Goal: Task Accomplishment & Management: Use online tool/utility

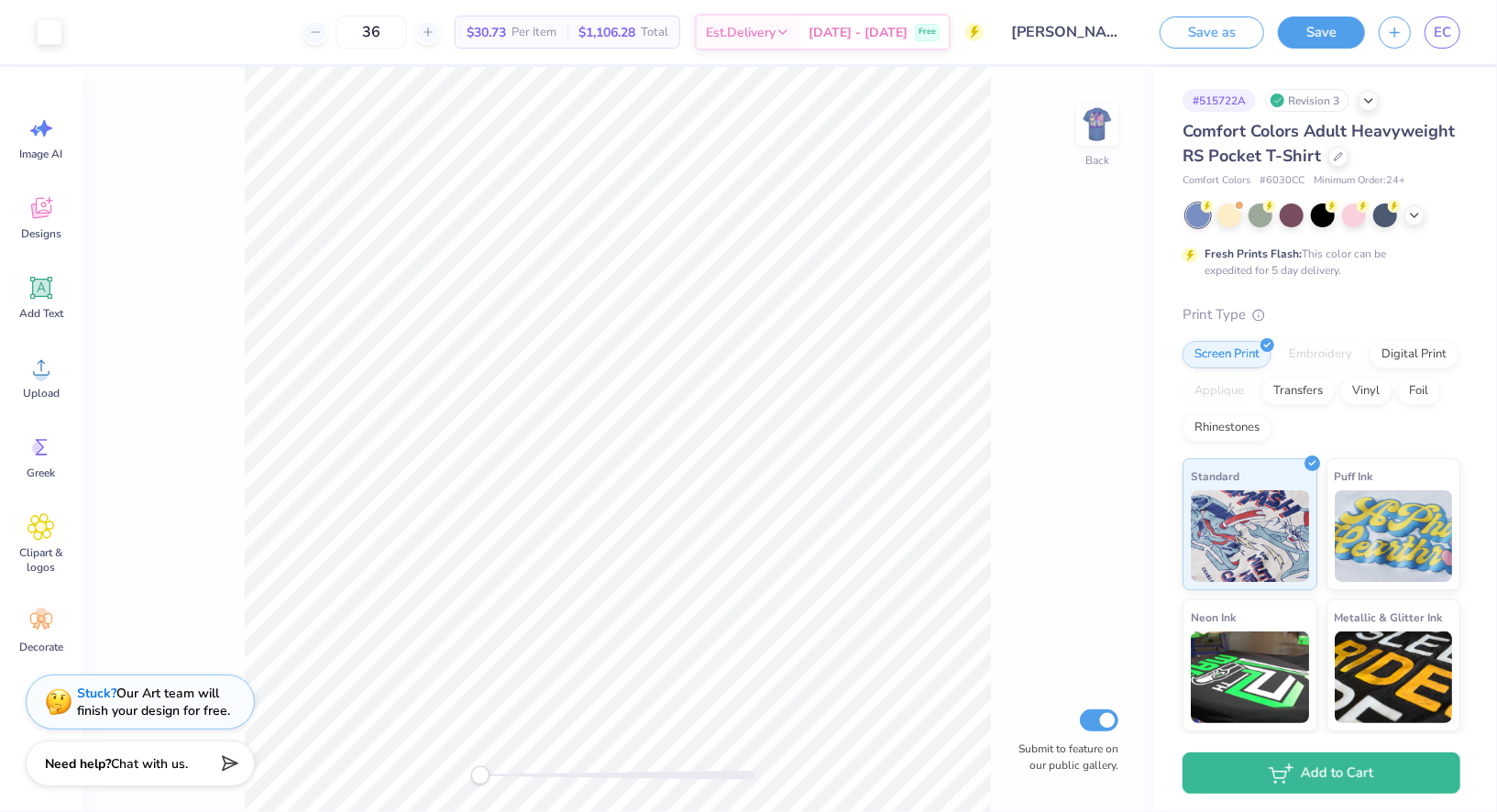
click at [1215, 215] on div at bounding box center [1323, 215] width 274 height 24
click at [1218, 211] on div at bounding box center [1229, 213] width 24 height 24
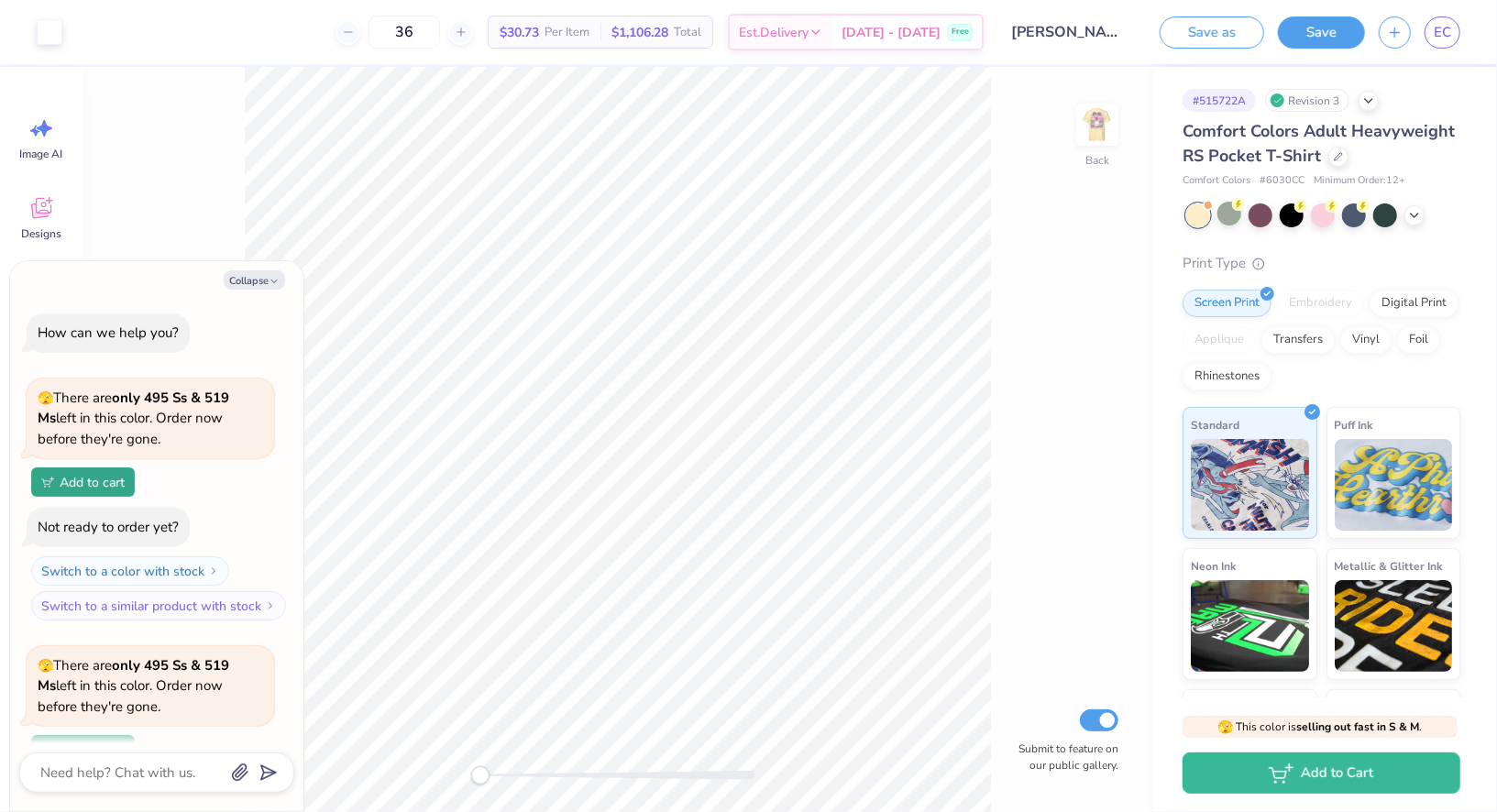
scroll to position [157, 0]
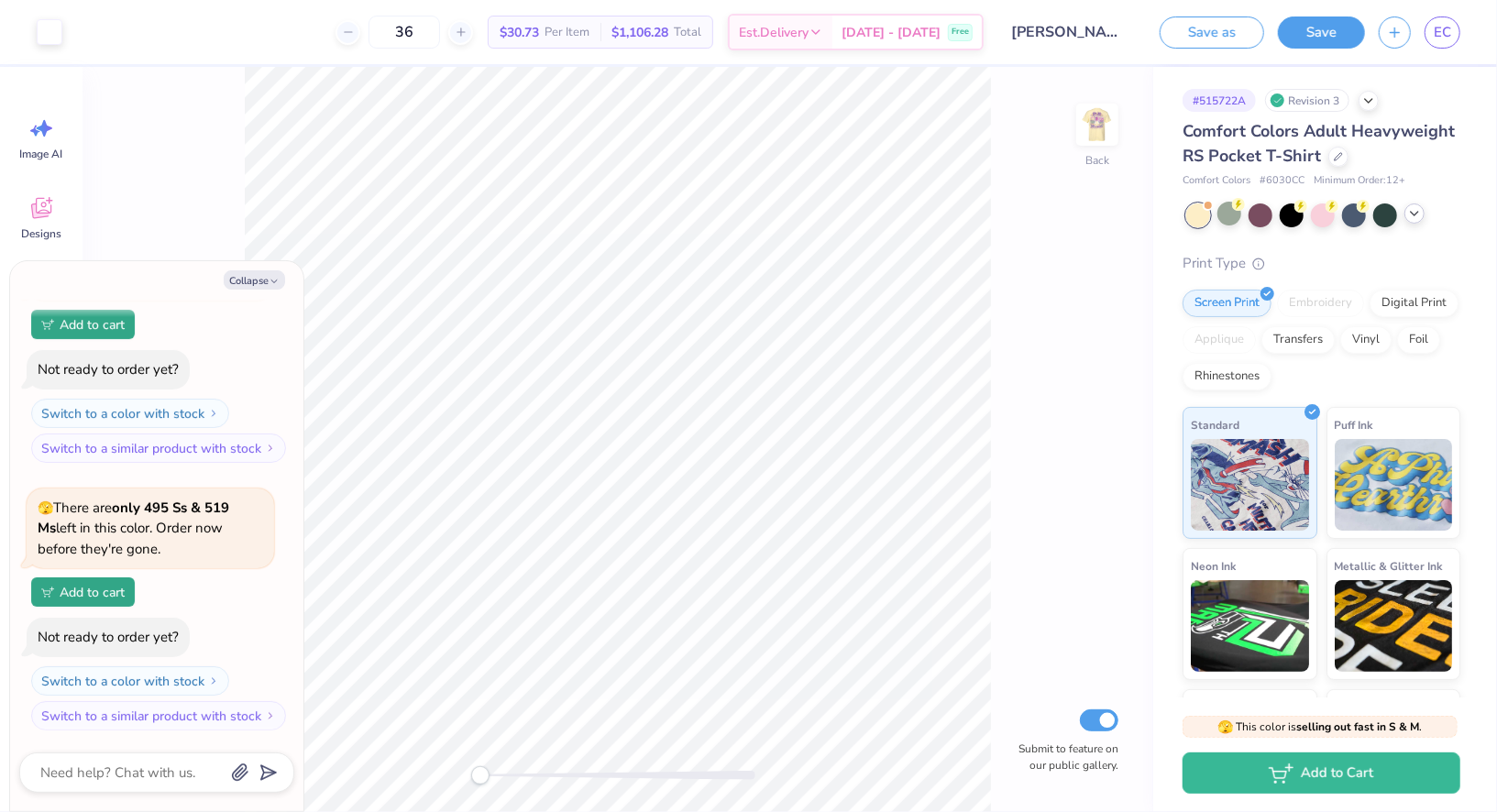
click at [1415, 218] on icon at bounding box center [1415, 214] width 15 height 15
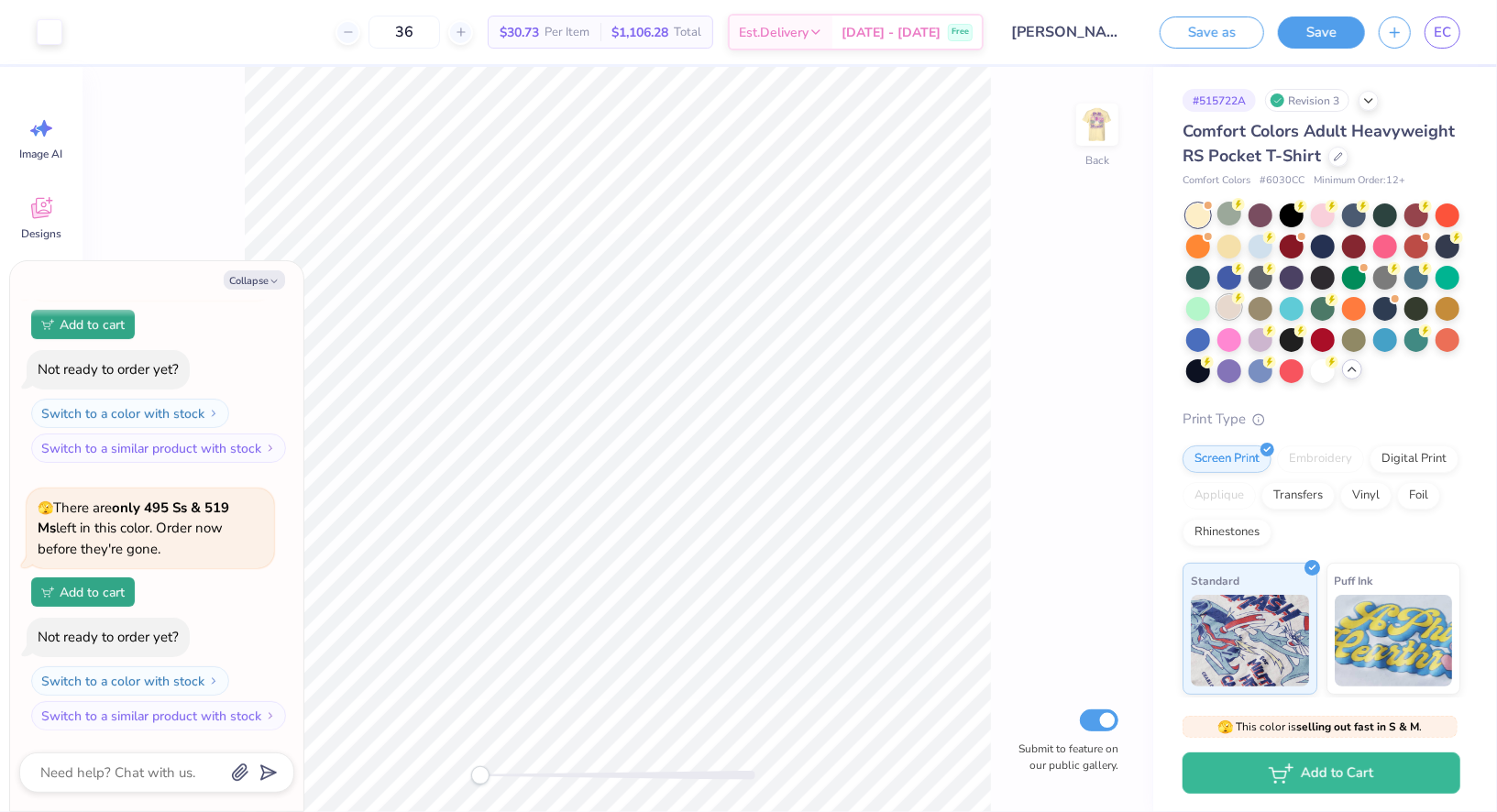
click at [1232, 315] on div at bounding box center [1229, 307] width 24 height 24
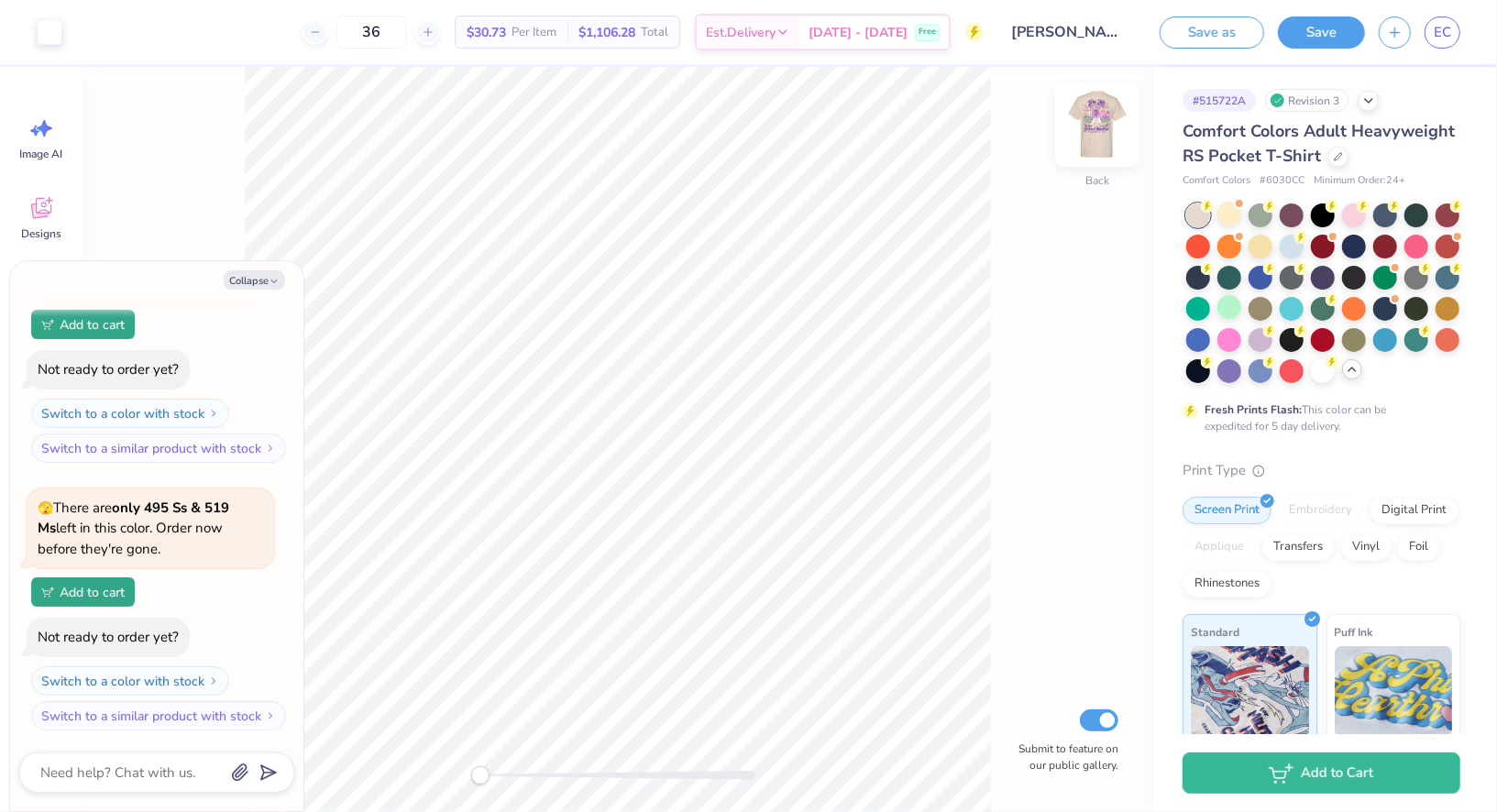
click at [1086, 150] on div "Back" at bounding box center [1097, 136] width 42 height 65
click at [1214, 209] on div at bounding box center [1323, 293] width 274 height 179
click at [1229, 212] on div at bounding box center [1229, 213] width 24 height 24
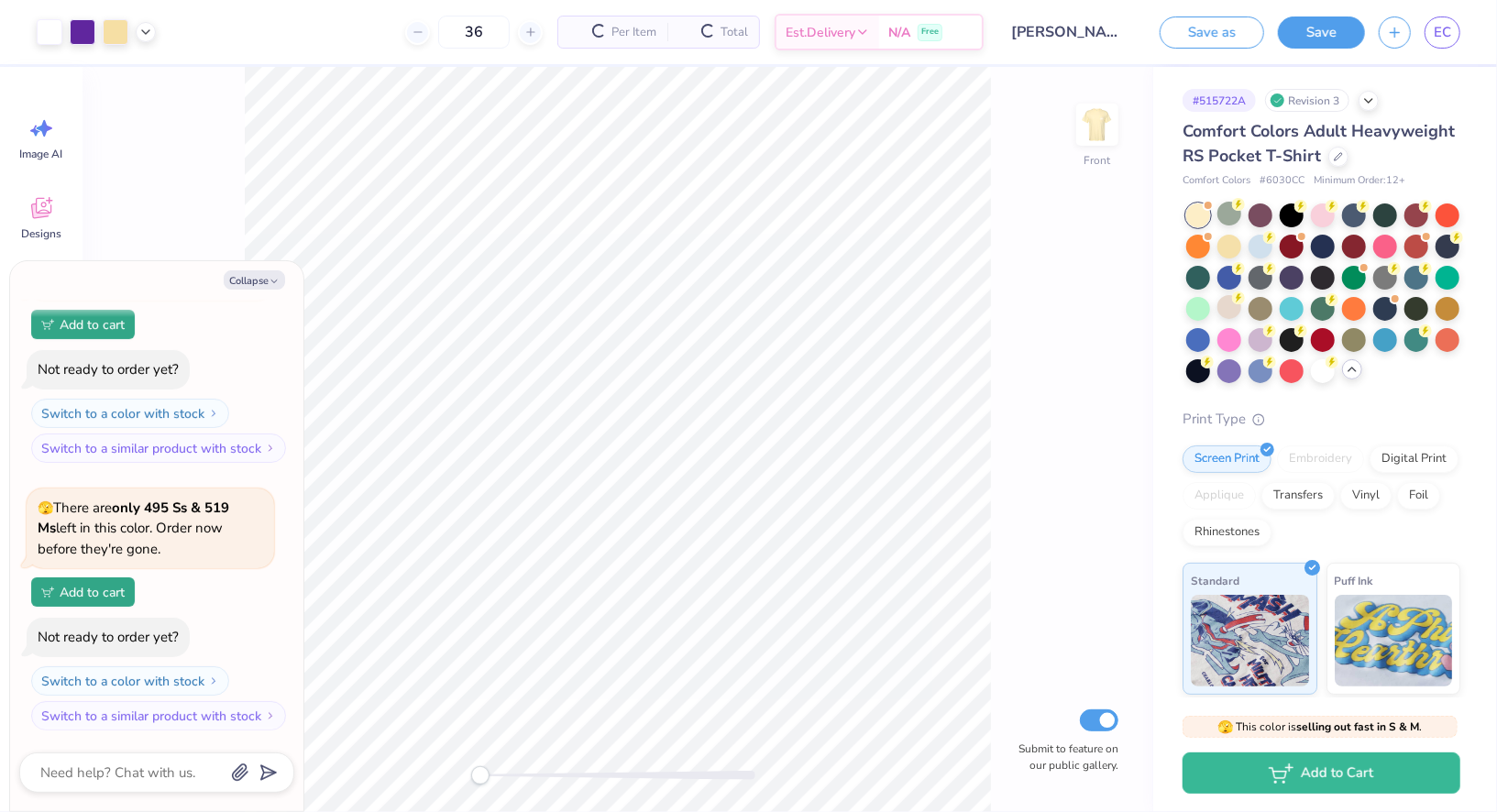
scroll to position [425, 0]
click at [141, 35] on icon at bounding box center [146, 30] width 15 height 15
click at [1443, 26] on span "EC" at bounding box center [1442, 32] width 17 height 21
click at [122, 641] on div "Not ready to order yet?" at bounding box center [108, 637] width 141 height 18
click at [137, 548] on div "🫣 There are only 495 Ss & 519 Ms left in this color. Order now before they're g…" at bounding box center [150, 529] width 225 height 62
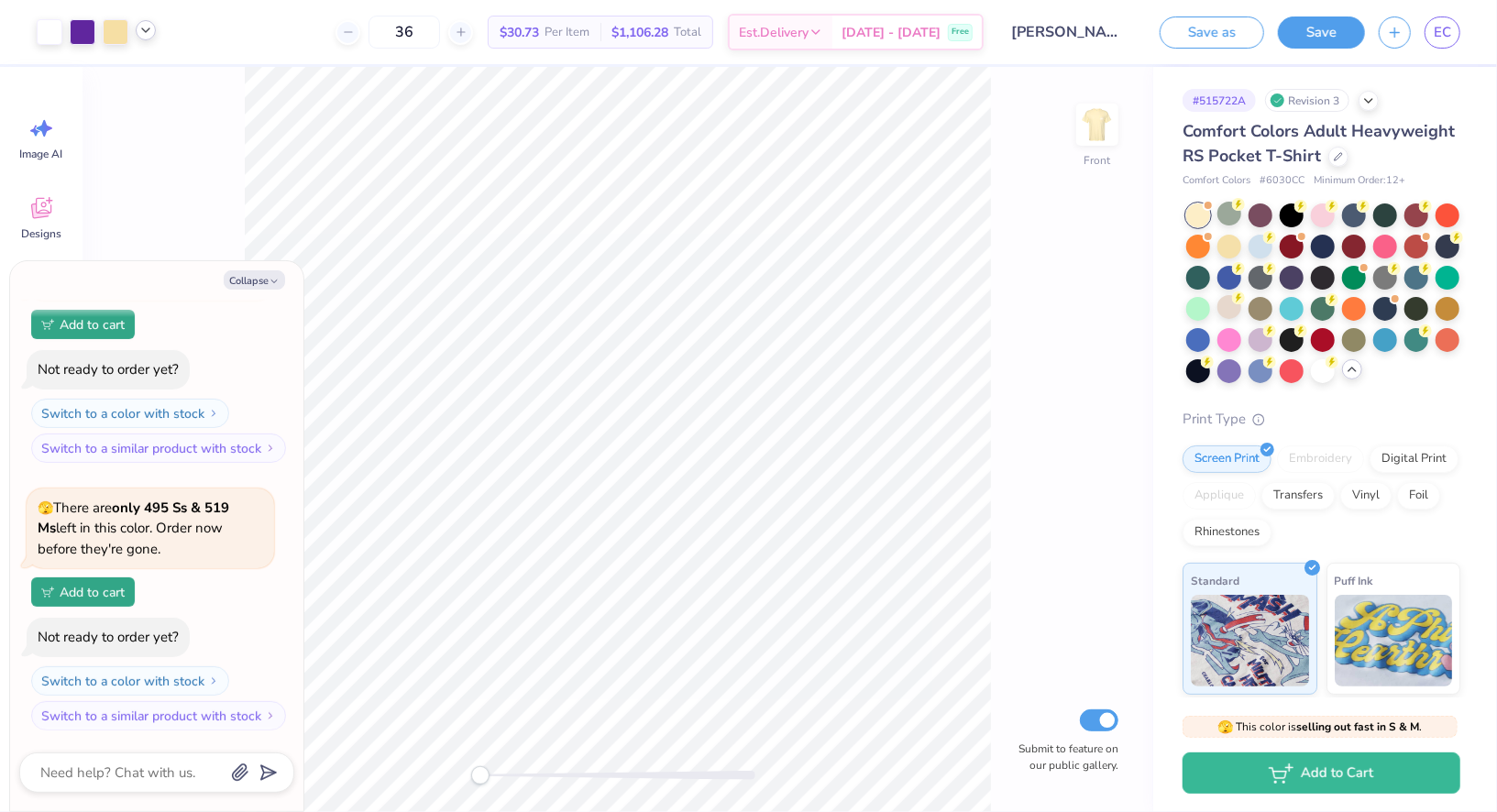
click at [253, 514] on div "🫣 There are only 495 Ss & 519 Ms left in this color. Order now before they're g…" at bounding box center [150, 529] width 225 height 62
drag, startPoint x: 253, startPoint y: 514, endPoint x: 134, endPoint y: 514, distance: 119.0
click at [134, 514] on div "🫣 There are only 495 Ss & 519 Ms left in this color. Order now before they're g…" at bounding box center [150, 529] width 225 height 62
click at [1334, 154] on icon at bounding box center [1339, 155] width 9 height 9
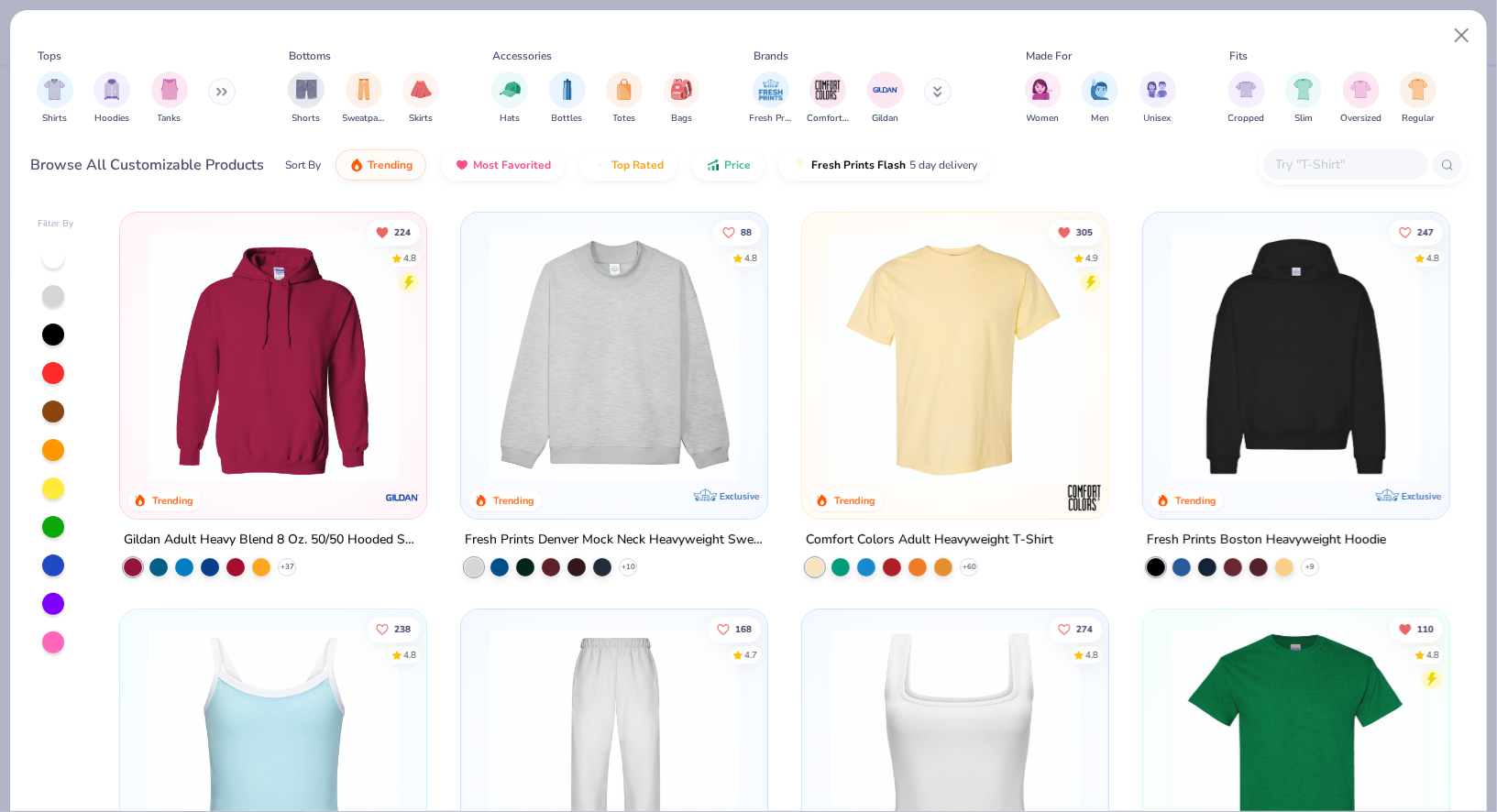
click at [884, 423] on img at bounding box center [956, 356] width 270 height 251
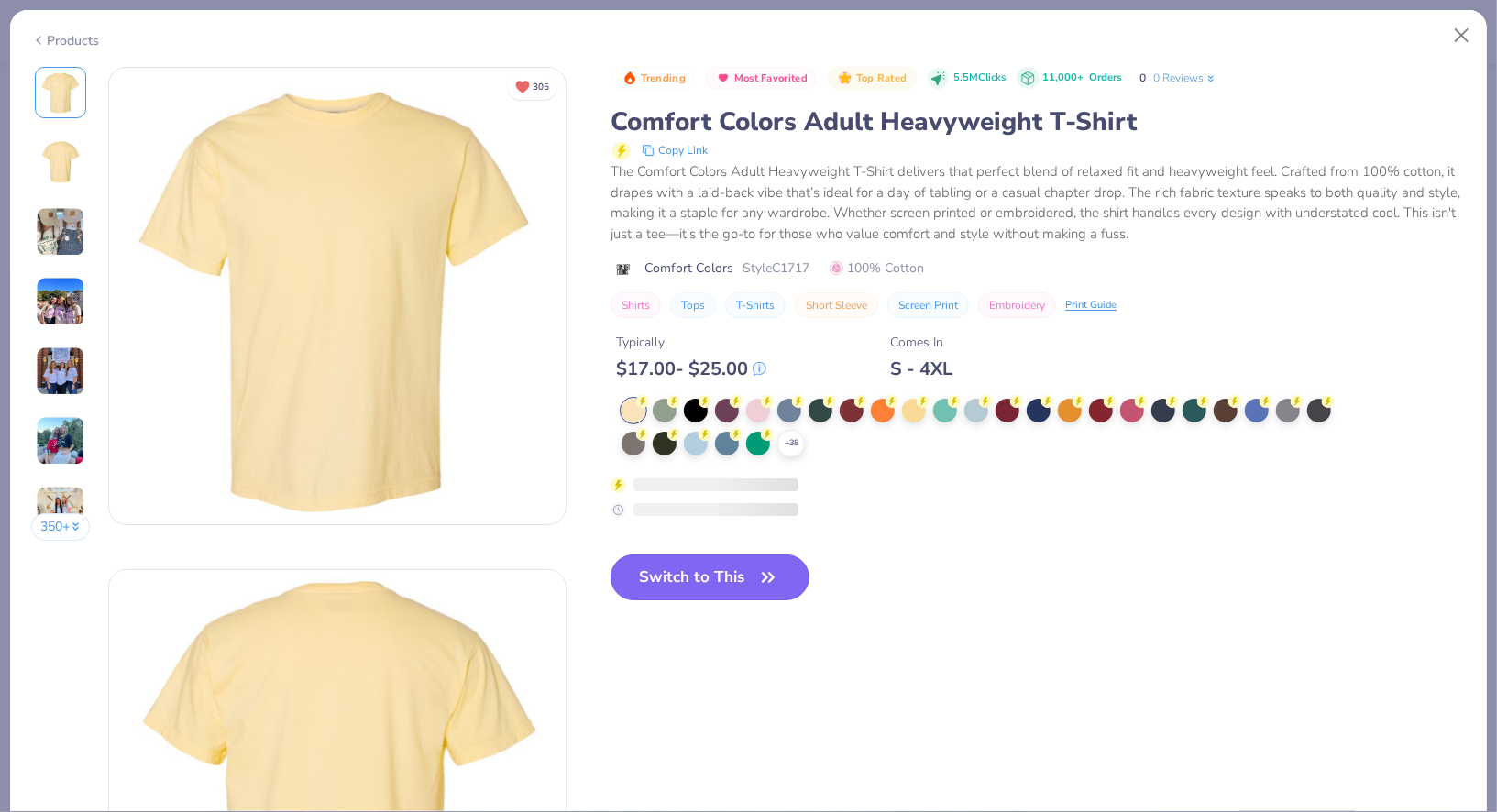
click at [738, 564] on button "Switch to This" at bounding box center [709, 577] width 199 height 46
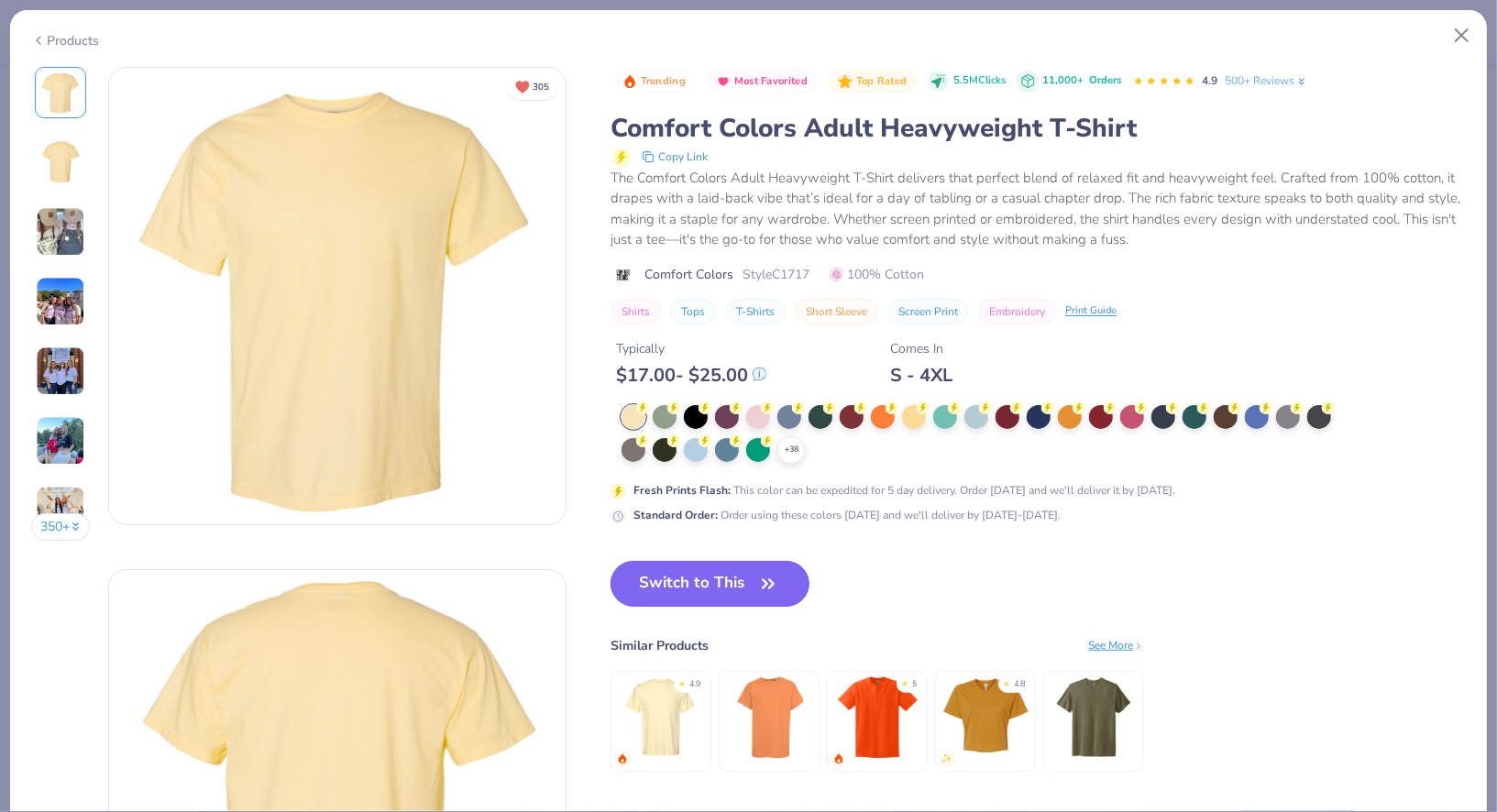
click at [727, 589] on button "Switch to This" at bounding box center [709, 584] width 199 height 46
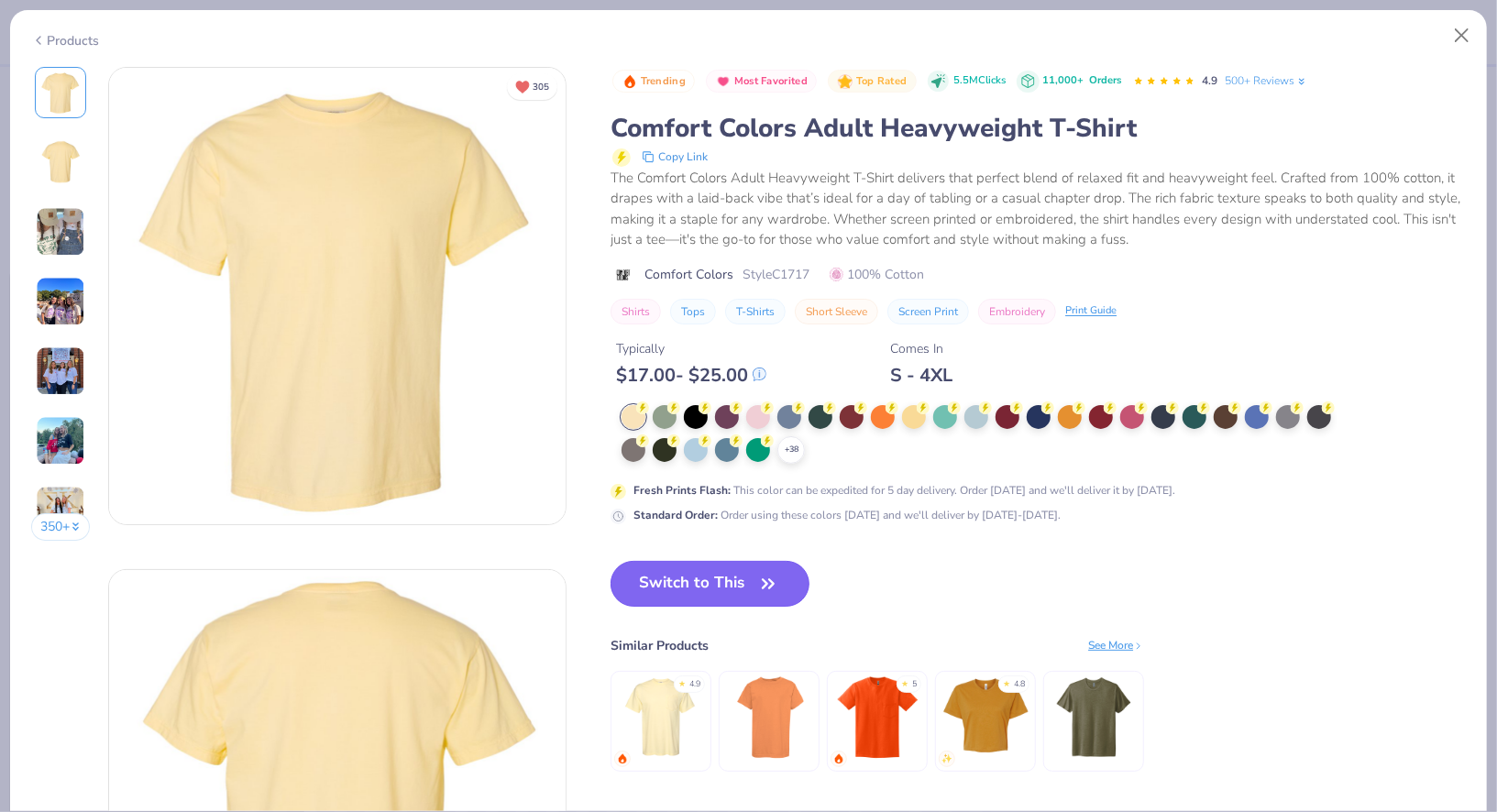
click at [740, 587] on button "Switch to This" at bounding box center [709, 584] width 199 height 46
click at [1463, 39] on button "Close" at bounding box center [1462, 35] width 35 height 35
click at [1474, 36] on button "Close" at bounding box center [1462, 35] width 35 height 35
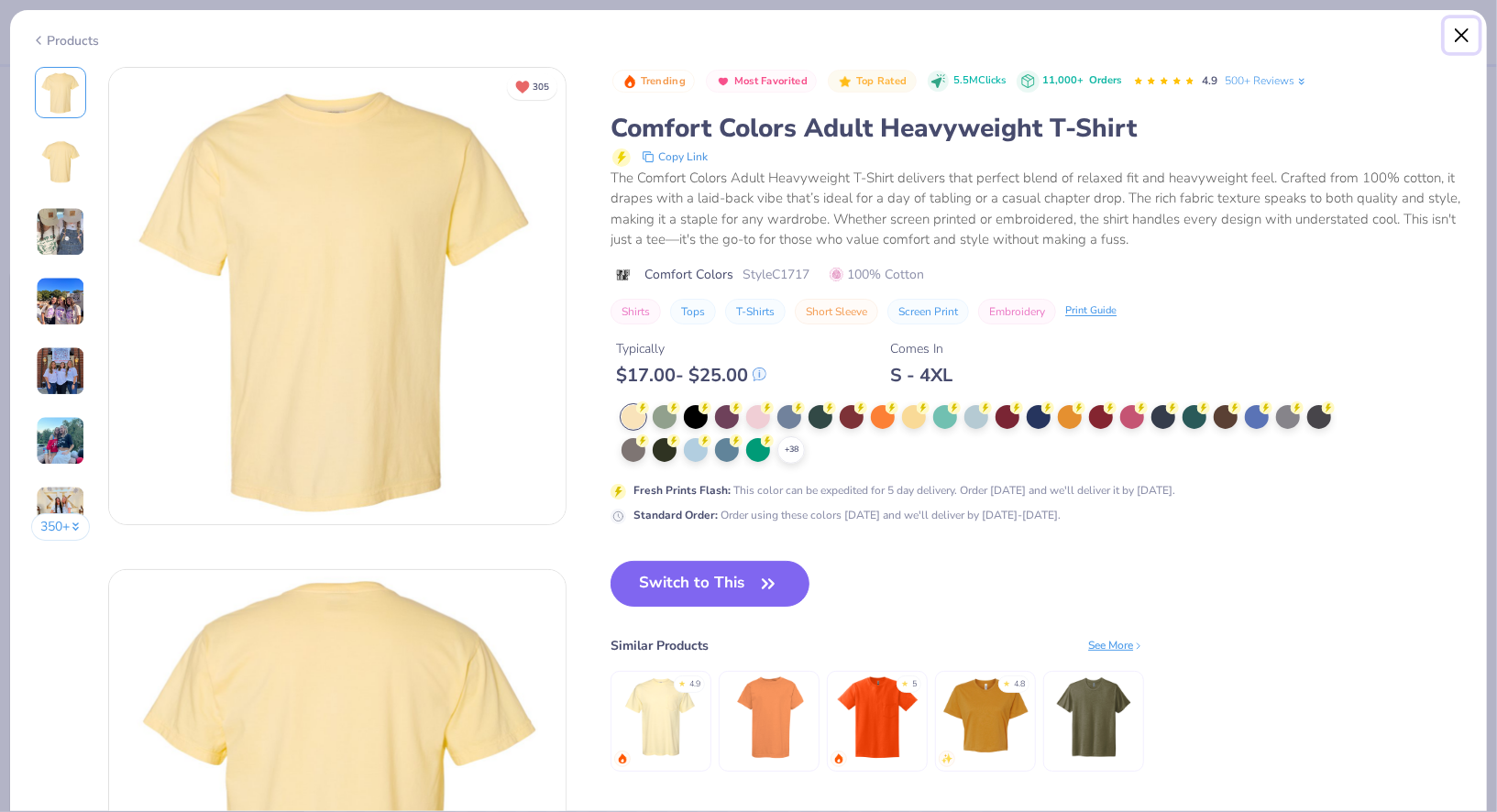
click at [1456, 37] on button "Close" at bounding box center [1462, 35] width 35 height 35
click at [740, 578] on button "Switch to This" at bounding box center [709, 584] width 199 height 46
type textarea "x"
